Goal: Task Accomplishment & Management: Use online tool/utility

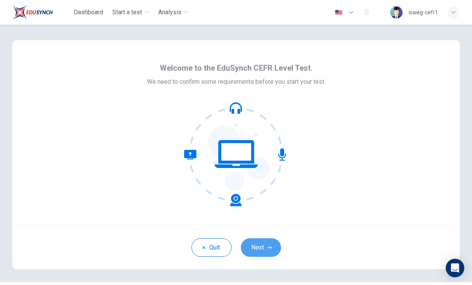
click at [266, 246] on button "Next" at bounding box center [261, 247] width 40 height 19
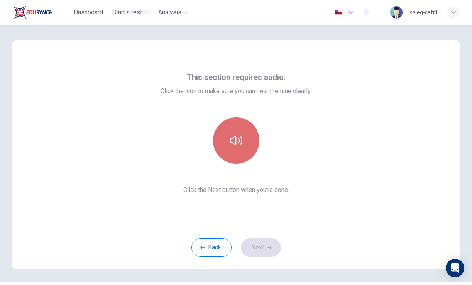
click at [237, 150] on button "button" at bounding box center [236, 140] width 46 height 46
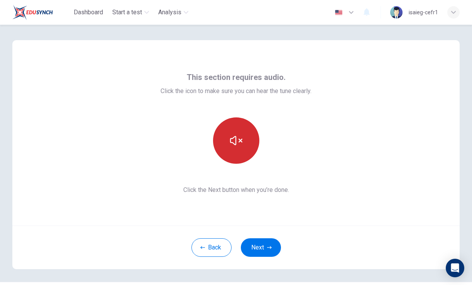
click at [237, 150] on button "button" at bounding box center [236, 140] width 46 height 46
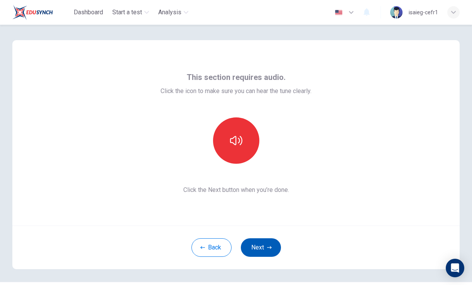
click at [259, 252] on button "Next" at bounding box center [261, 247] width 40 height 19
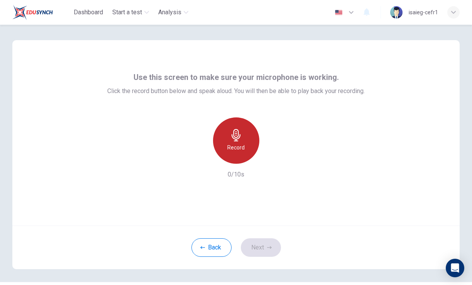
click at [248, 141] on div "Record" at bounding box center [236, 140] width 46 height 46
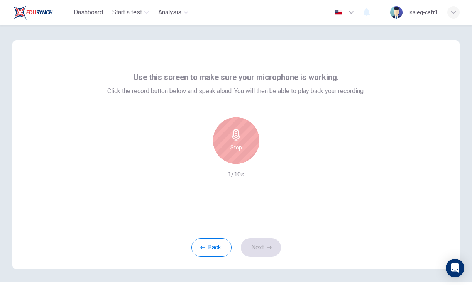
click at [242, 141] on div "Stop" at bounding box center [236, 140] width 46 height 46
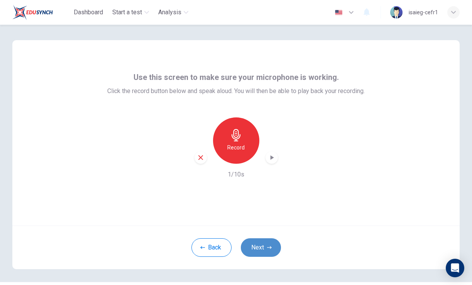
click at [263, 254] on button "Next" at bounding box center [261, 247] width 40 height 19
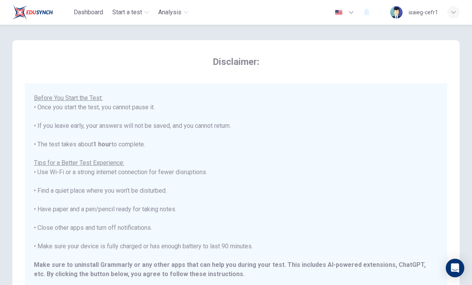
scroll to position [73, 0]
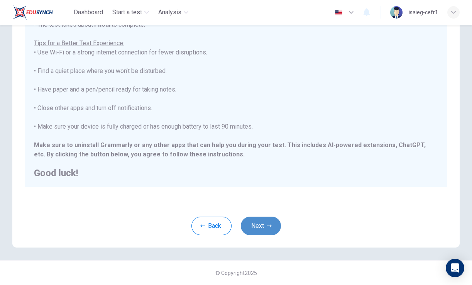
click at [264, 224] on button "Next" at bounding box center [261, 226] width 40 height 19
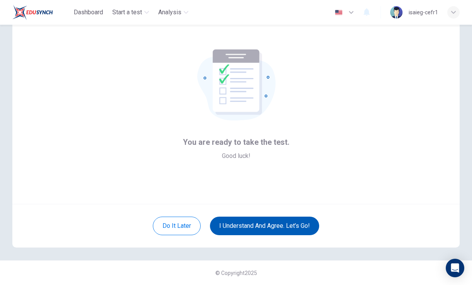
click at [281, 222] on button "I understand and agree. Let’s go!" at bounding box center [264, 226] width 109 height 19
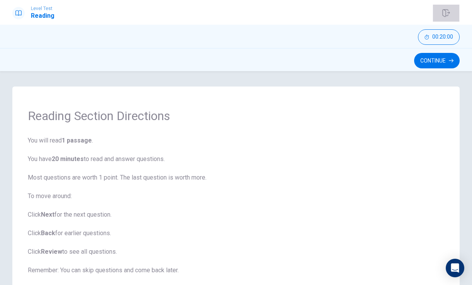
click at [448, 11] on icon "button" at bounding box center [446, 13] width 8 height 8
